Goal: Book appointment/travel/reservation

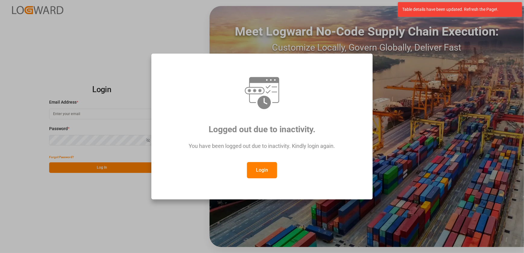
click at [257, 170] on button "Login" at bounding box center [262, 170] width 30 height 16
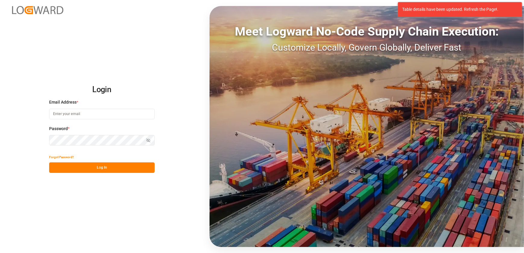
click at [110, 117] on input at bounding box center [102, 114] width 106 height 11
type input "[EMAIL_ADDRESS][DOMAIN_NAME]"
click at [98, 163] on button "Log In" at bounding box center [102, 168] width 106 height 11
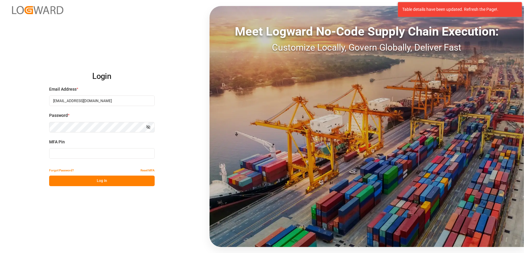
click at [90, 152] on input at bounding box center [102, 153] width 106 height 11
type input "547098"
click at [90, 179] on button "Log In" at bounding box center [102, 181] width 106 height 11
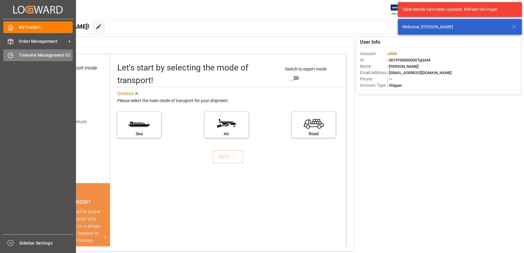
click at [16, 55] on div "Timeslot Management V2 Timeslot Management V2" at bounding box center [37, 55] width 69 height 12
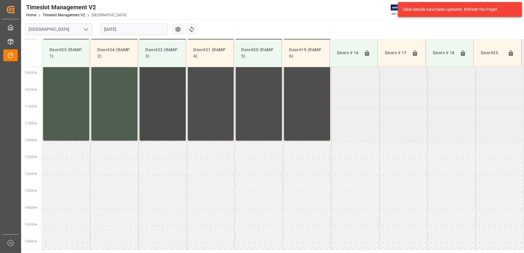
scroll to position [241, 0]
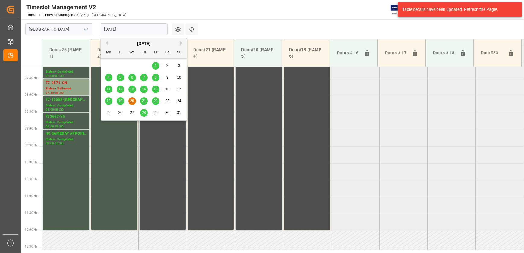
click at [127, 28] on input "[DATE]" at bounding box center [134, 29] width 67 height 11
click at [142, 102] on span "21" at bounding box center [144, 101] width 4 height 4
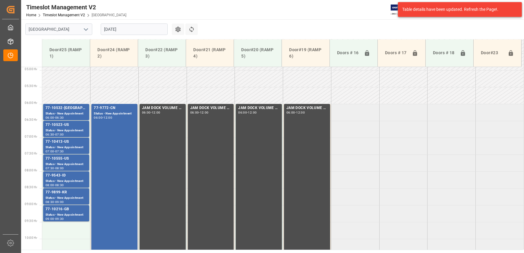
scroll to position [104, 0]
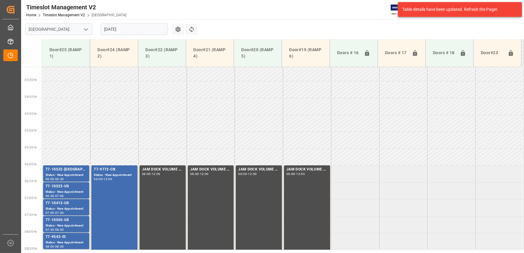
click at [123, 24] on input "[DATE]" at bounding box center [134, 29] width 67 height 11
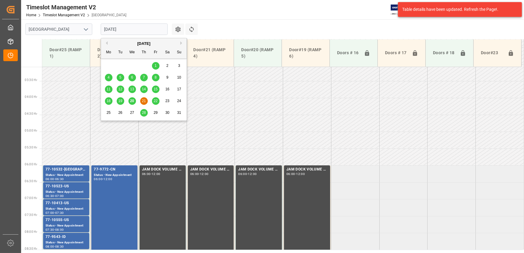
click at [156, 99] on span "22" at bounding box center [156, 101] width 4 height 4
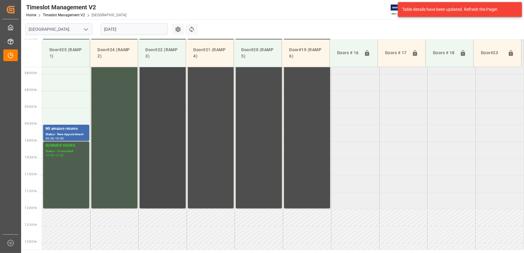
scroll to position [211, 0]
